Goal: Transaction & Acquisition: Purchase product/service

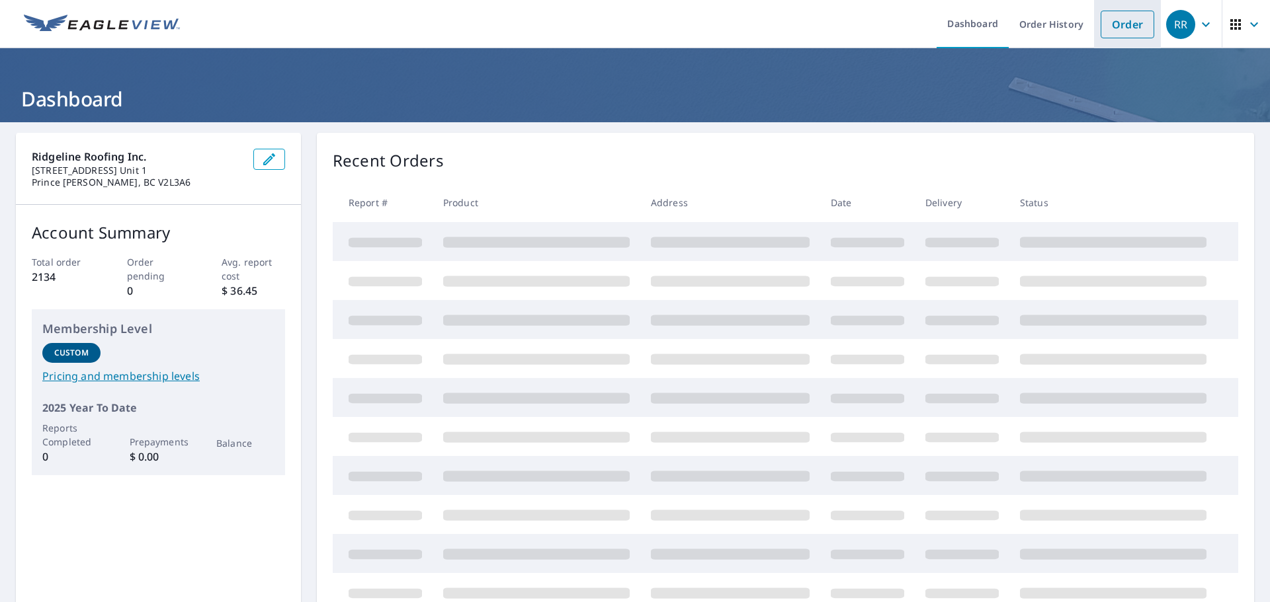
click at [1135, 22] on link "Order" at bounding box center [1127, 25] width 54 height 28
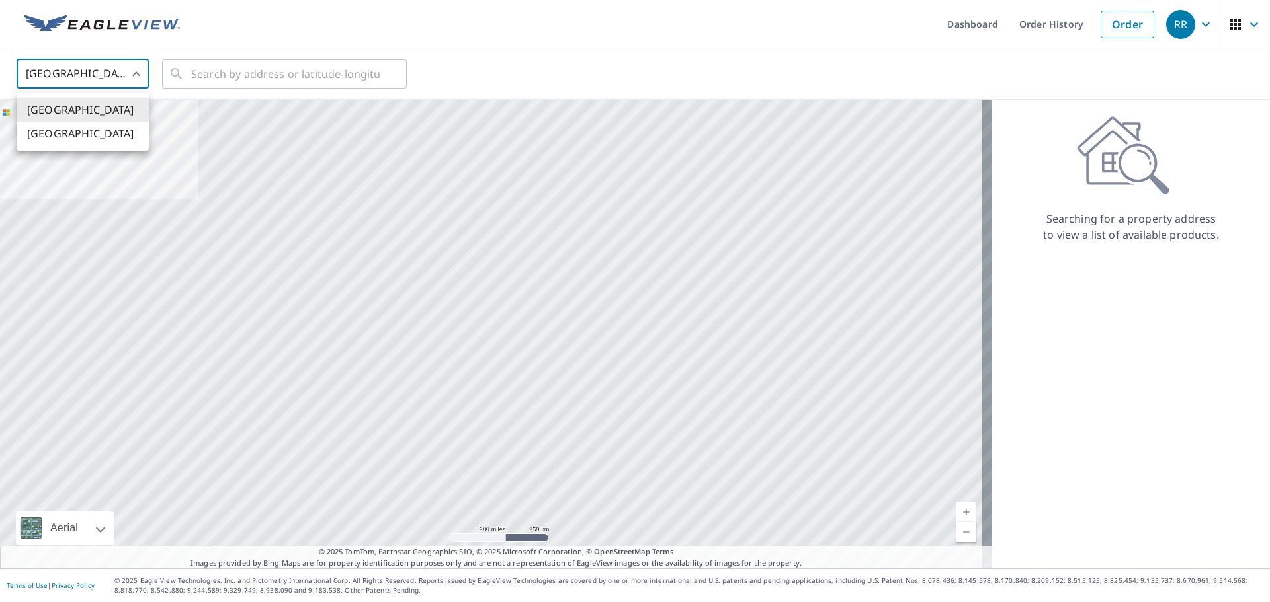
click at [86, 71] on body "RR RR Dashboard Order History Order RR United States US ​ ​ Aerial Road A stand…" at bounding box center [635, 301] width 1270 height 602
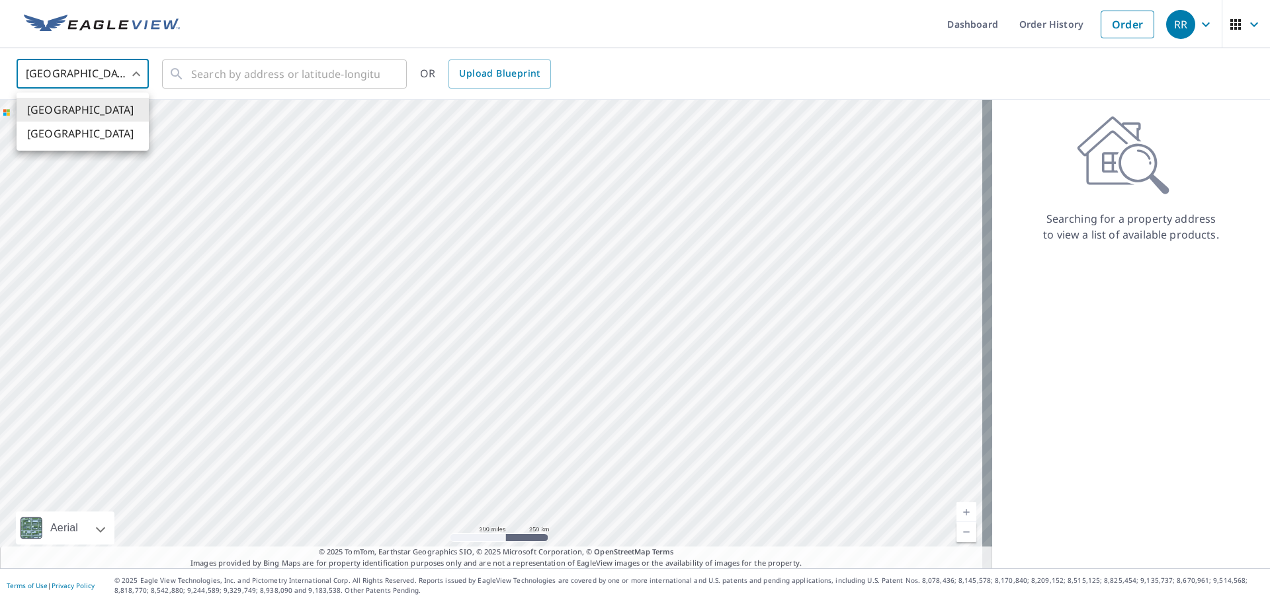
drag, startPoint x: 95, startPoint y: 145, endPoint x: 105, endPoint y: 136, distance: 13.6
click at [97, 142] on li "[GEOGRAPHIC_DATA]" at bounding box center [83, 134] width 132 height 24
type input "CA"
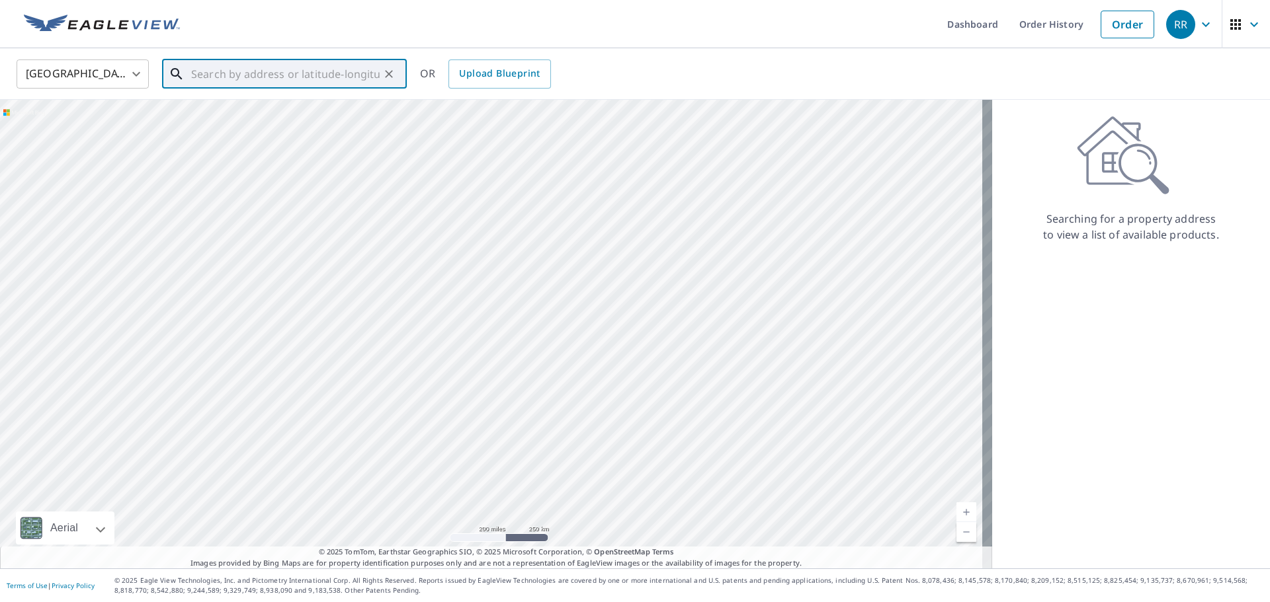
click at [241, 80] on input "text" at bounding box center [285, 74] width 188 height 37
paste input "[STREET_ADDRESS][PERSON_NAME][PERSON_NAME]"
click at [261, 112] on span "[STREET_ADDRESS][PERSON_NAME]" at bounding box center [292, 112] width 208 height 16
type input "[STREET_ADDRESS][PERSON_NAME]"
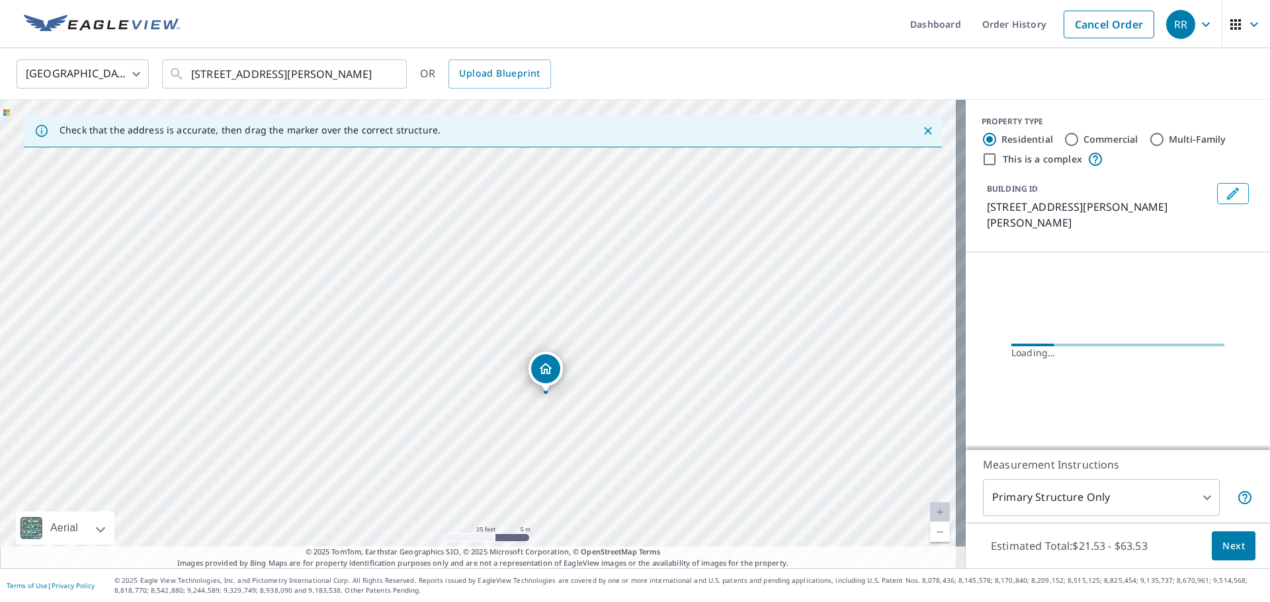
drag, startPoint x: 467, startPoint y: 248, endPoint x: 467, endPoint y: 343, distance: 94.6
click at [467, 343] on div "[STREET_ADDRESS][PERSON_NAME]" at bounding box center [482, 334] width 965 height 469
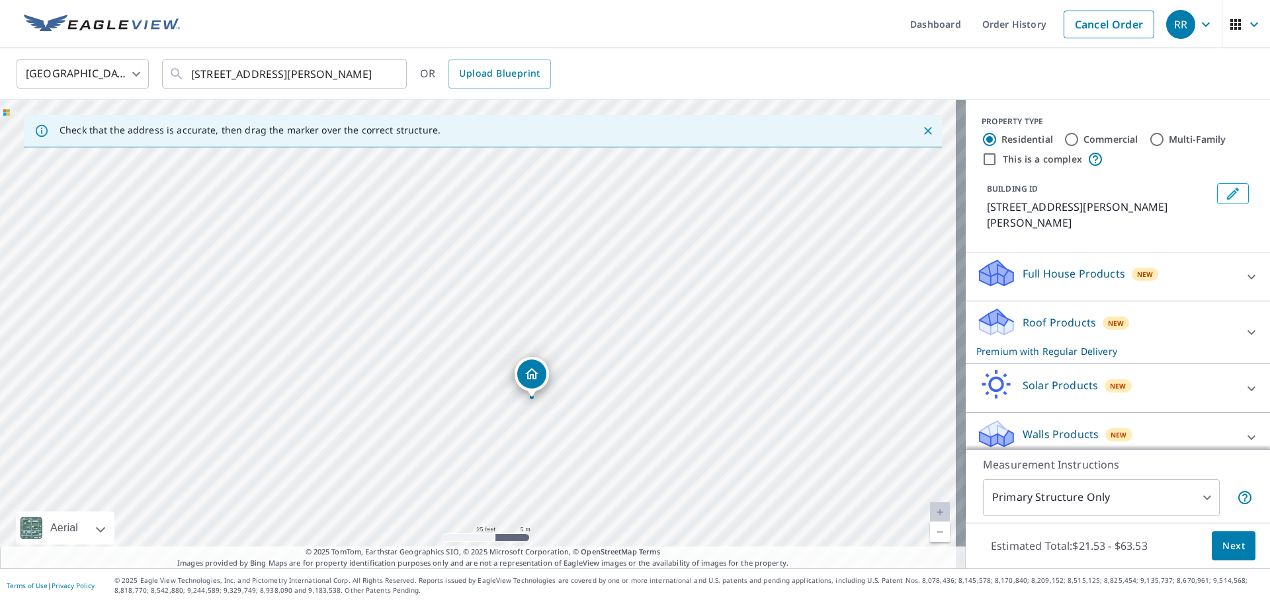
drag, startPoint x: 483, startPoint y: 293, endPoint x: 437, endPoint y: 372, distance: 91.9
click at [438, 370] on div "[STREET_ADDRESS][PERSON_NAME]" at bounding box center [482, 334] width 965 height 469
drag, startPoint x: 536, startPoint y: 379, endPoint x: 514, endPoint y: 346, distance: 39.1
drag, startPoint x: 417, startPoint y: 294, endPoint x: 407, endPoint y: 302, distance: 13.1
click at [407, 302] on div "[STREET_ADDRESS][PERSON_NAME]" at bounding box center [482, 334] width 965 height 469
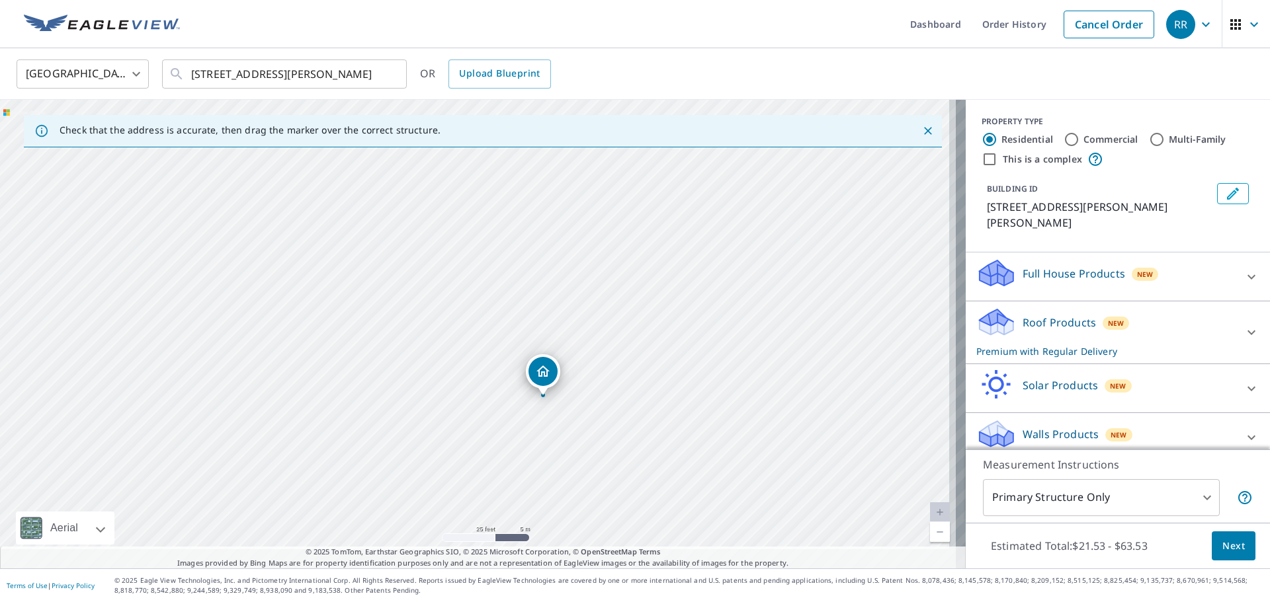
drag, startPoint x: 568, startPoint y: 330, endPoint x: 684, endPoint y: 406, distance: 138.5
click at [643, 386] on div "[STREET_ADDRESS][PERSON_NAME]" at bounding box center [482, 334] width 965 height 469
click at [1222, 549] on span "Next" at bounding box center [1233, 546] width 22 height 17
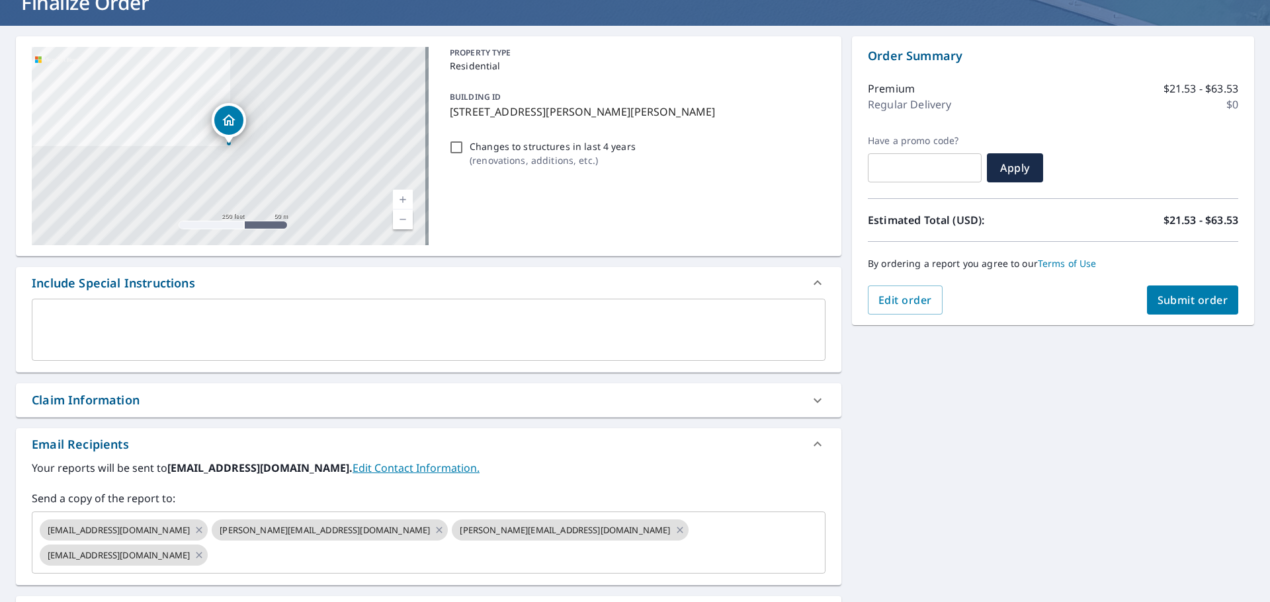
scroll to position [215, 0]
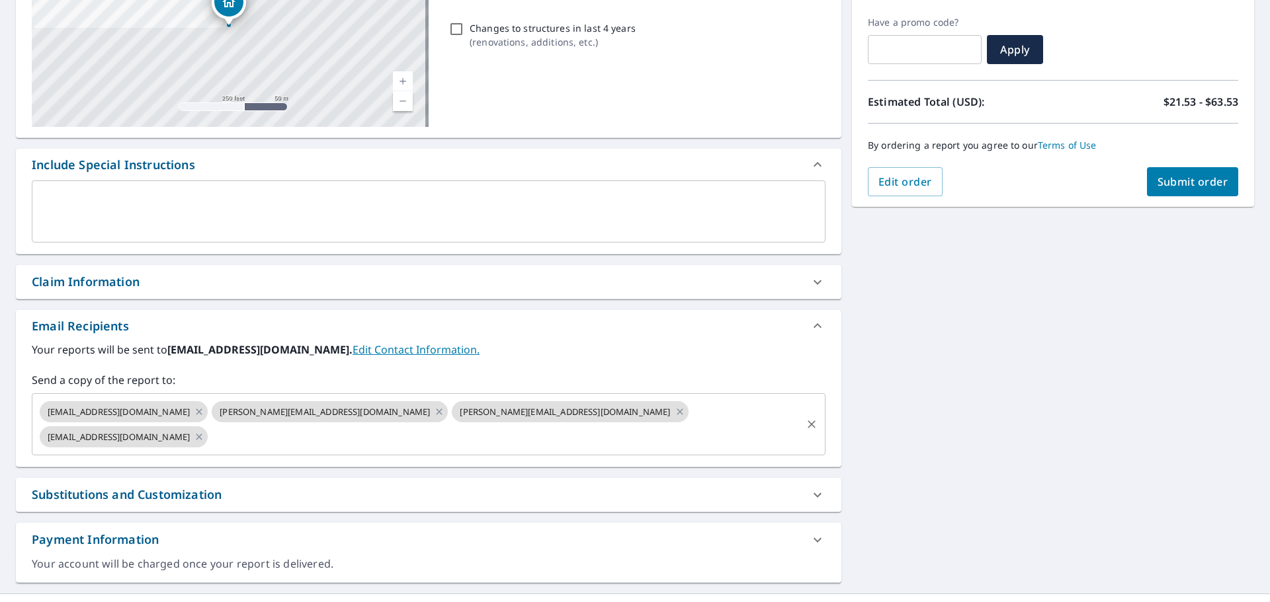
click at [561, 425] on input "text" at bounding box center [505, 437] width 590 height 25
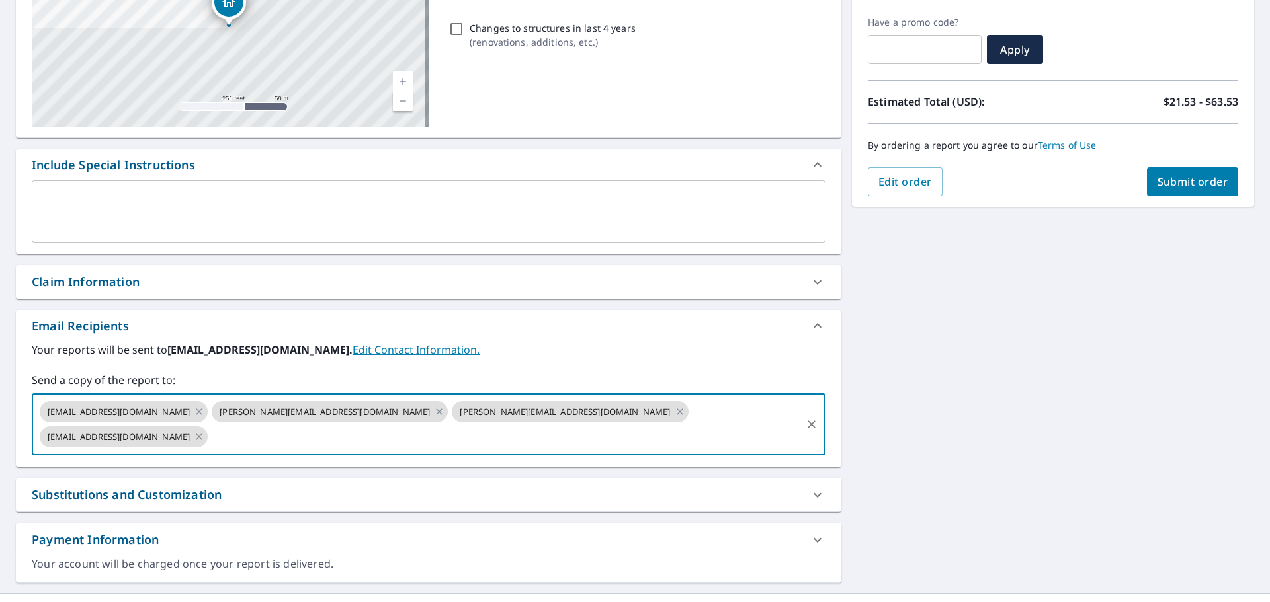
type input "J"
type input "[EMAIL_ADDRESS][DOMAIN_NAME]"
click at [202, 434] on icon at bounding box center [199, 437] width 6 height 6
click at [674, 410] on icon at bounding box center [679, 412] width 11 height 15
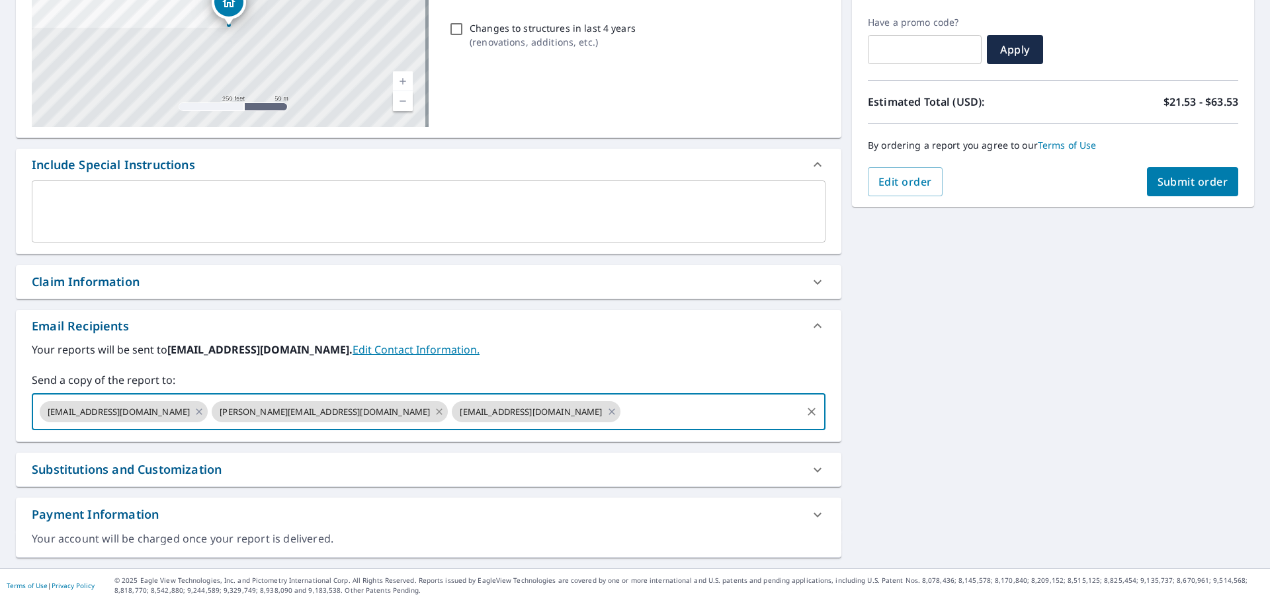
click at [434, 410] on icon at bounding box center [439, 412] width 11 height 15
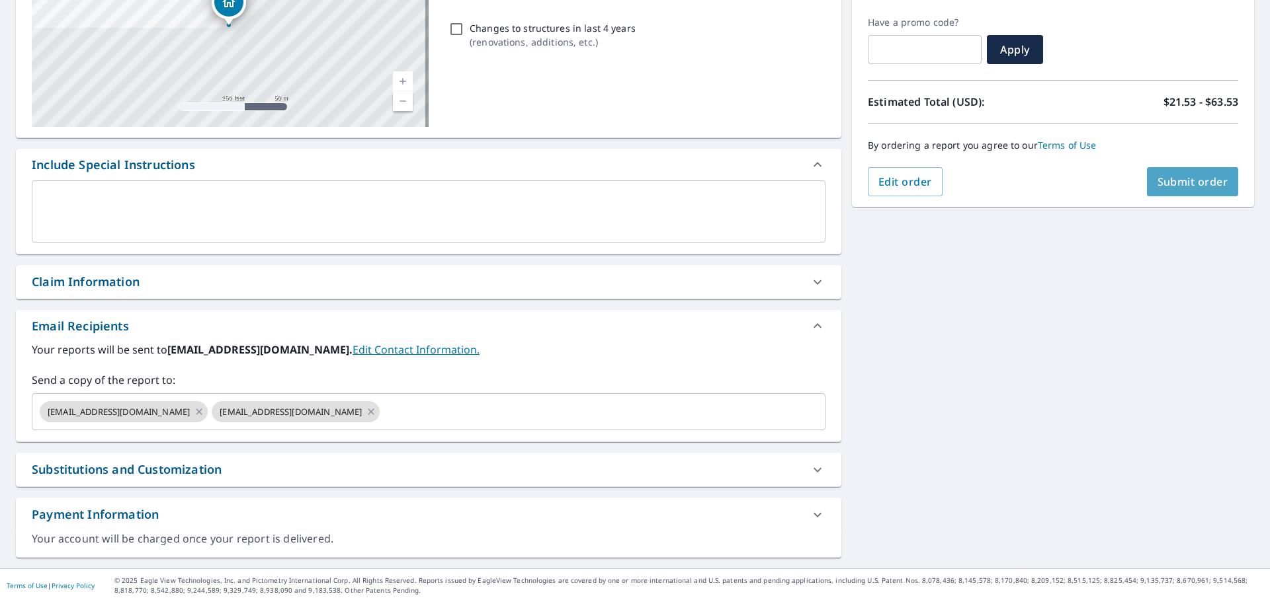
click at [1157, 180] on span "Submit order" at bounding box center [1192, 182] width 71 height 15
checkbox input "true"
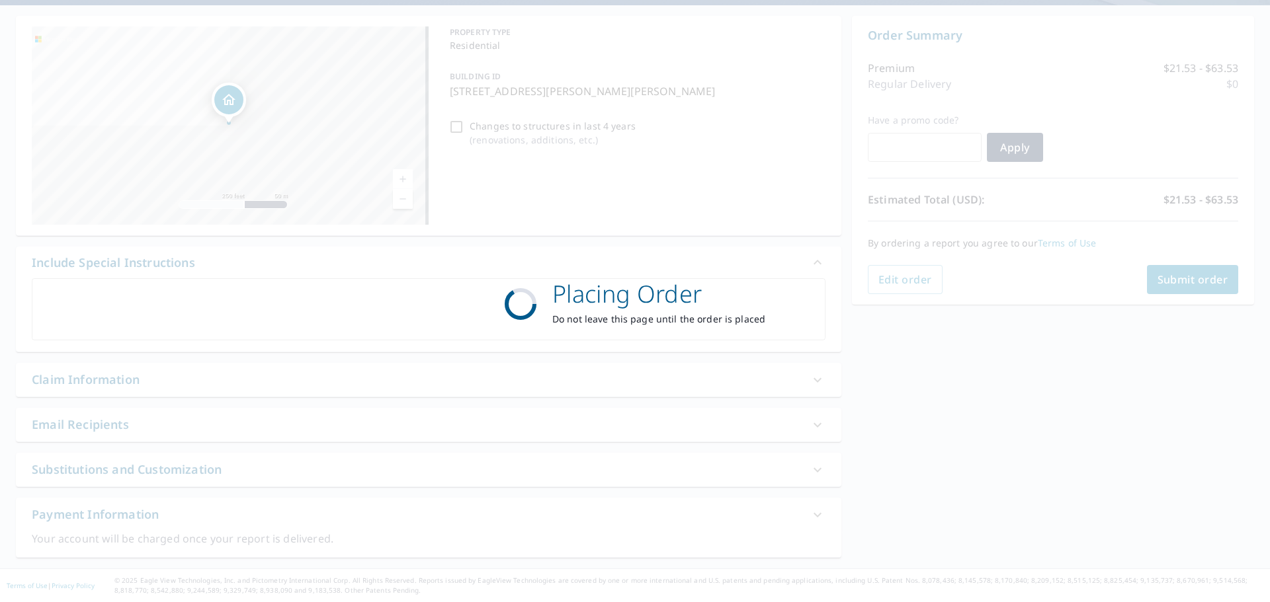
scroll to position [117, 0]
